Goal: Information Seeking & Learning: Learn about a topic

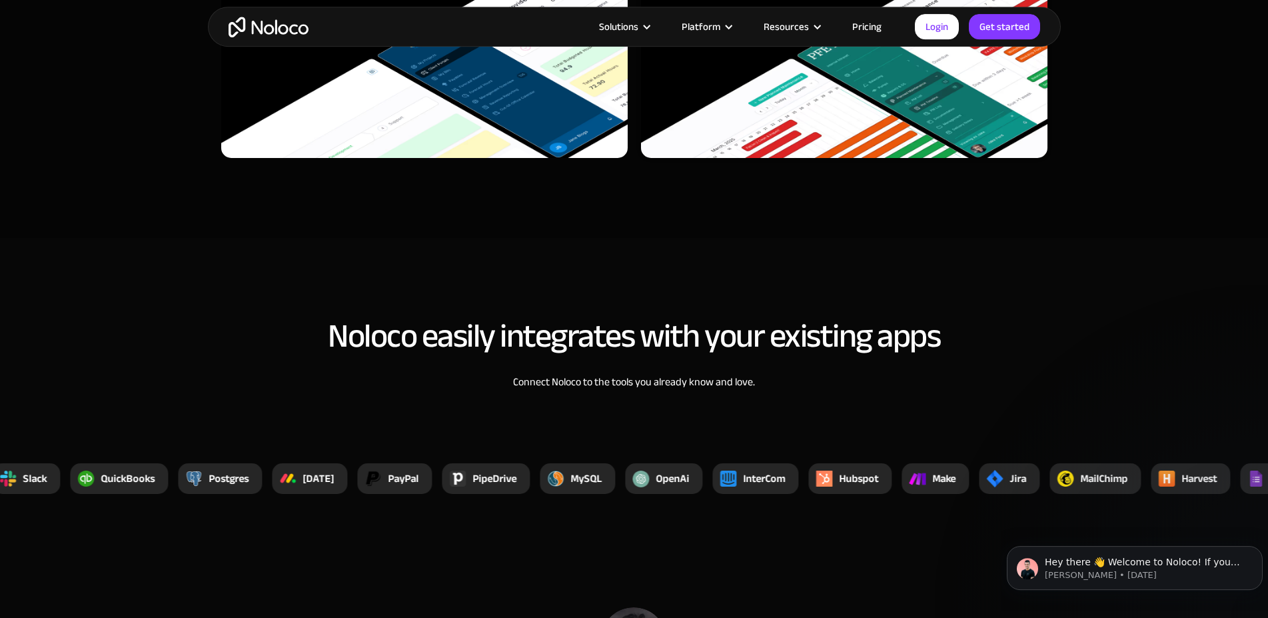
scroll to position [4893, 0]
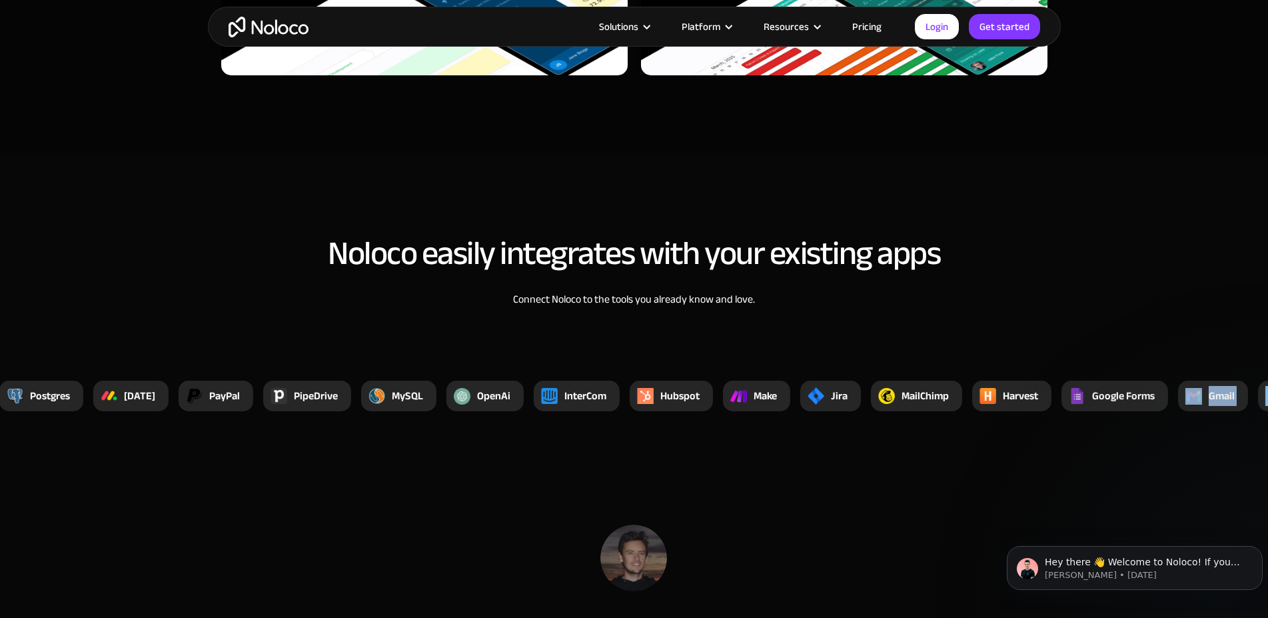
drag, startPoint x: 1278, startPoint y: 392, endPoint x: 1294, endPoint y: 392, distance: 16.0
click at [1267, 392] on div "Xano YouTube Zappier Zendesk Xero Vimeo SmartSuite Stripe Google Sheets Trello …" at bounding box center [915, 395] width 3998 height 31
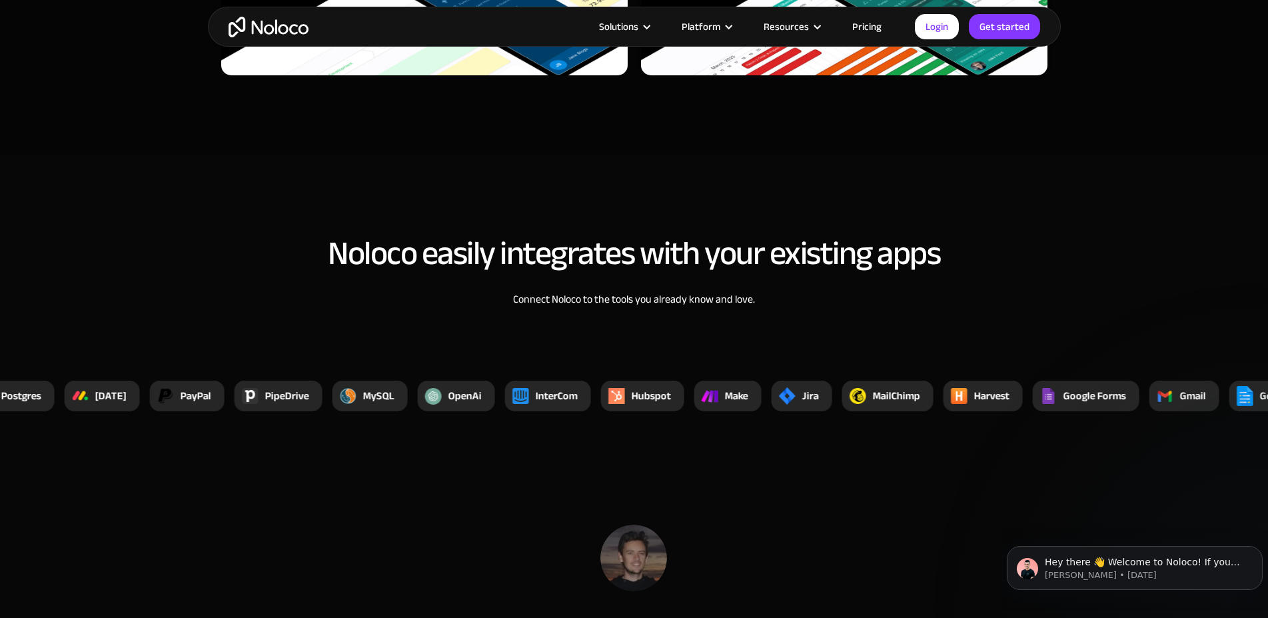
click at [1223, 323] on section "Noloco easily integrates with your existing apps Connect Noloco to the tools yo…" at bounding box center [634, 308] width 1268 height 306
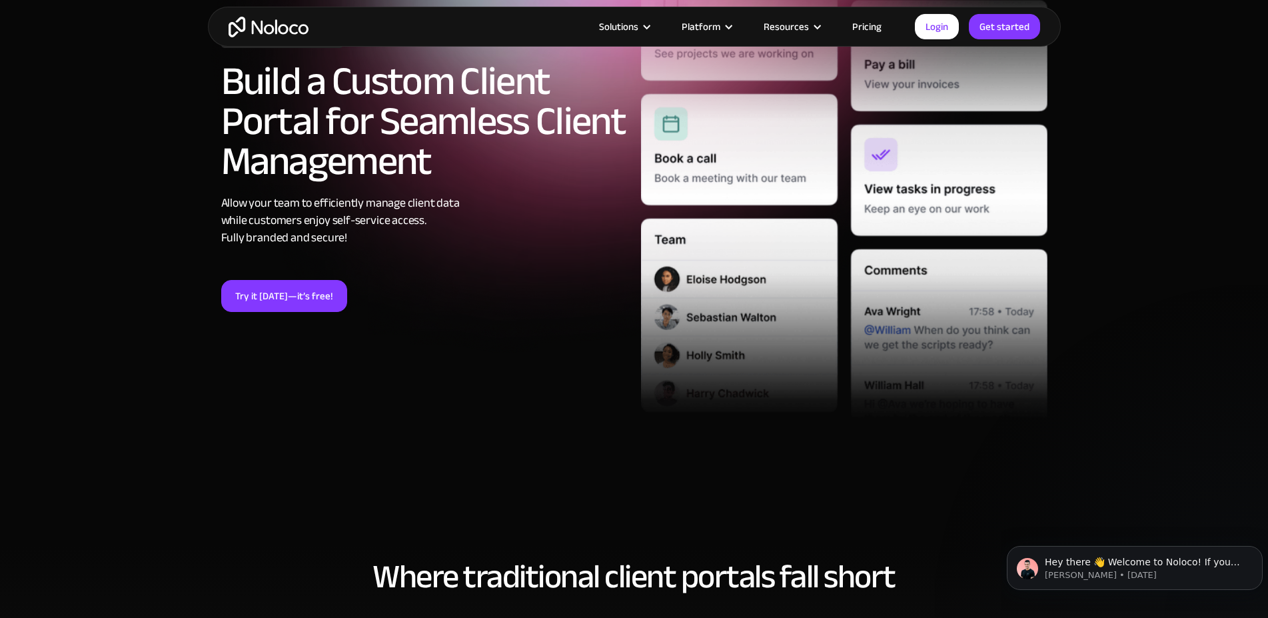
scroll to position [136, 0]
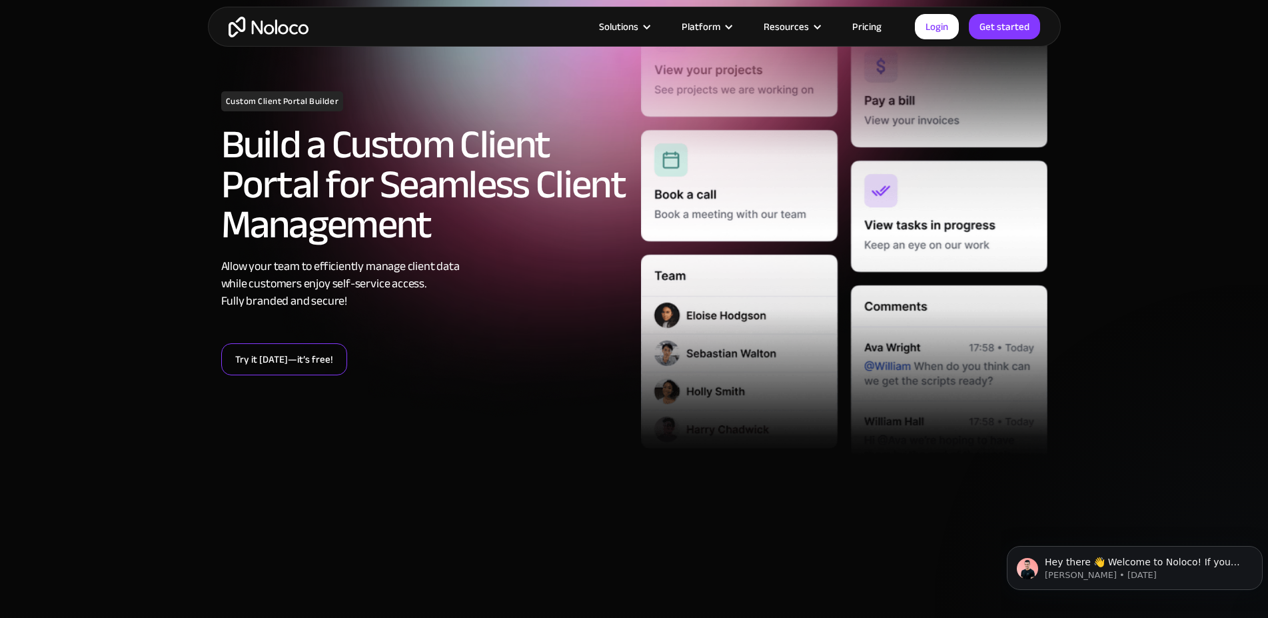
click at [283, 362] on link "Try it today—it’s free!" at bounding box center [284, 359] width 126 height 32
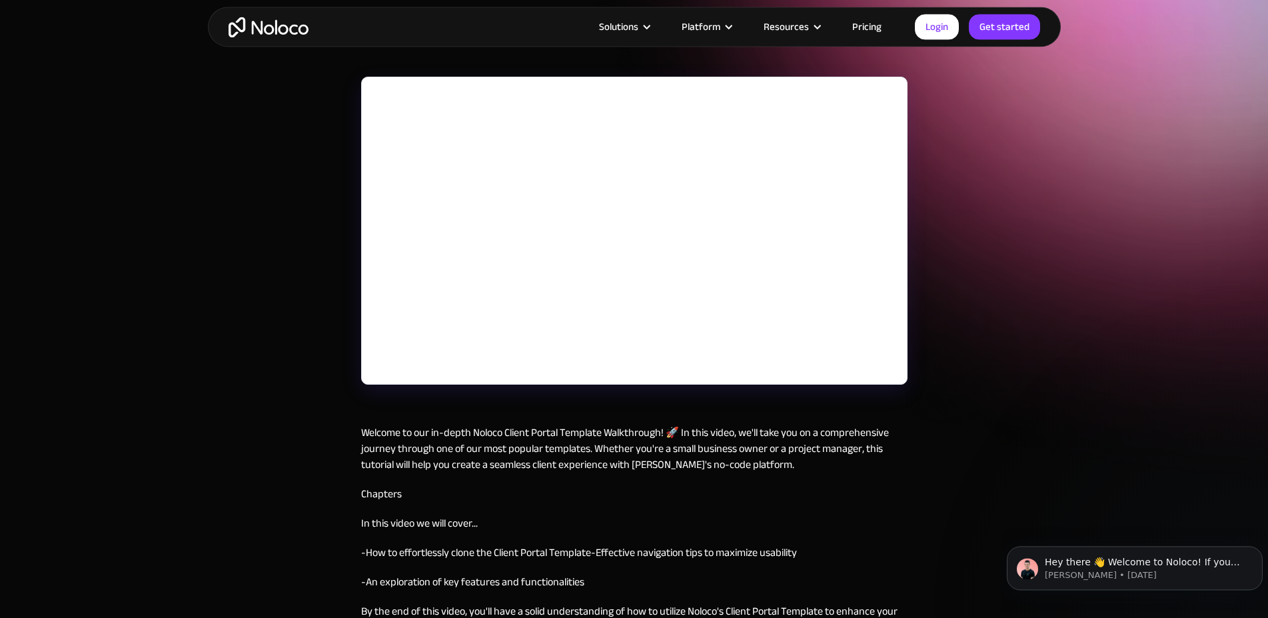
scroll to position [68, 0]
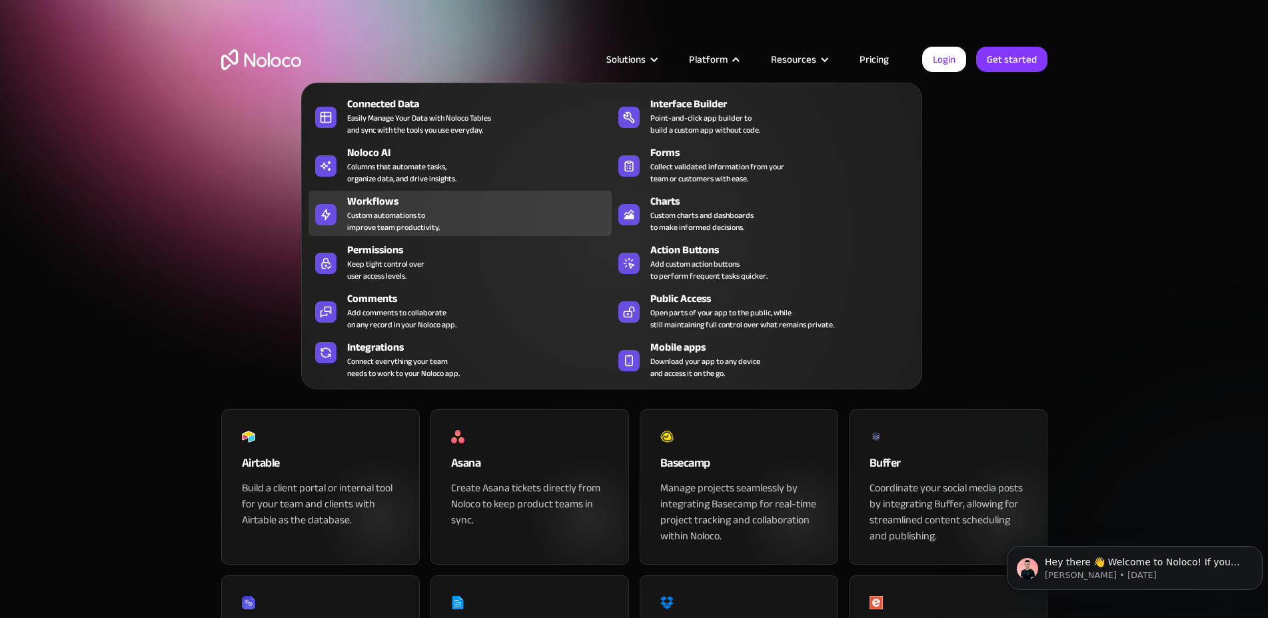
click at [404, 231] on div "Custom automations to improve team productivity." at bounding box center [393, 221] width 93 height 24
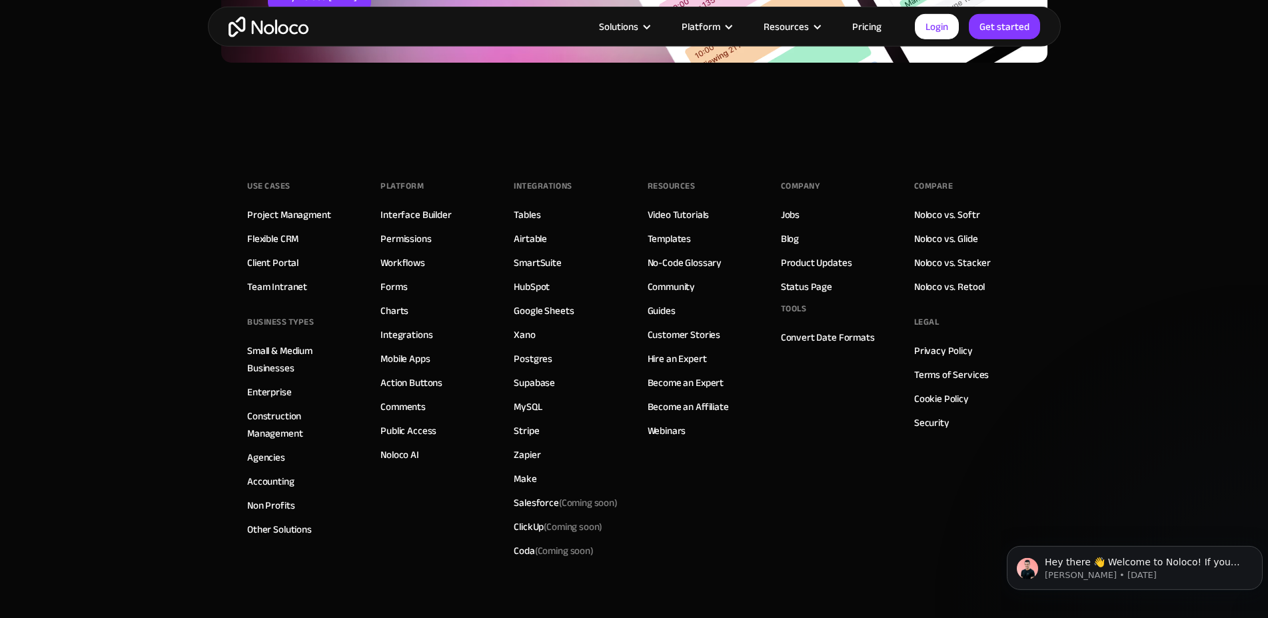
scroll to position [4961, 0]
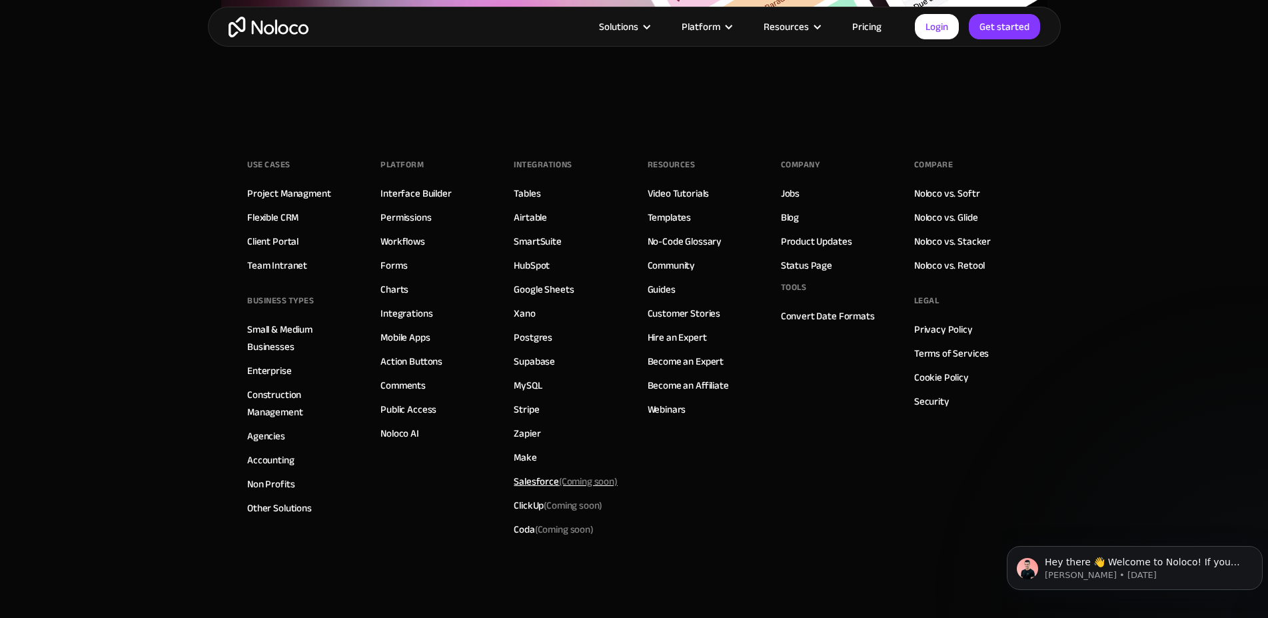
click at [540, 481] on div "Salesforce (Coming soon)" at bounding box center [566, 480] width 104 height 17
click at [585, 477] on span "(Coming soon)" at bounding box center [588, 481] width 59 height 19
click at [515, 482] on div "Salesforce (Coming soon)" at bounding box center [566, 480] width 104 height 17
click at [588, 482] on span "(Coming soon)" at bounding box center [588, 481] width 59 height 19
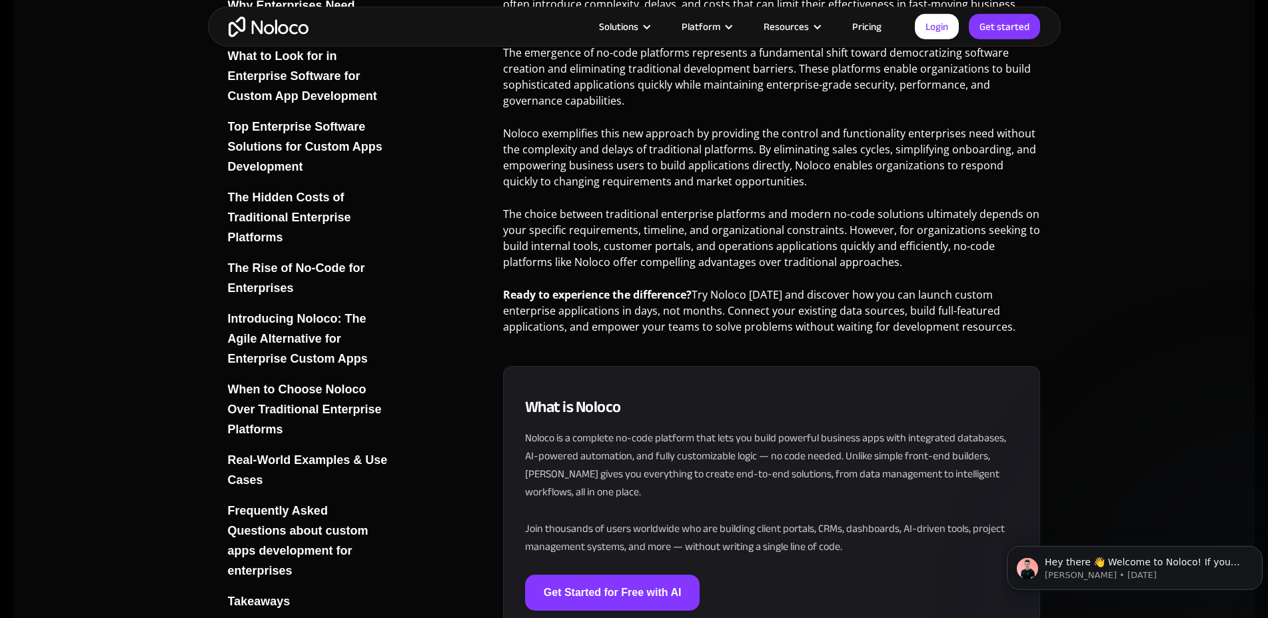
scroll to position [8359, 0]
